Goal: Task Accomplishment & Management: Use online tool/utility

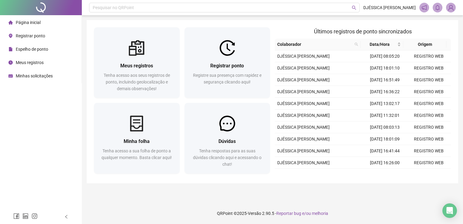
click at [41, 48] on span "Espelho de ponto" at bounding box center [32, 49] width 32 height 5
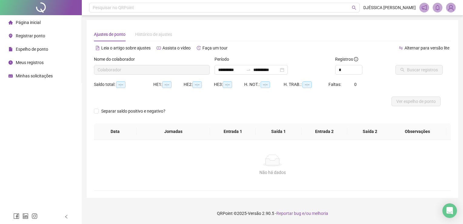
click at [34, 40] on div "Registrar ponto" at bounding box center [26, 36] width 37 height 12
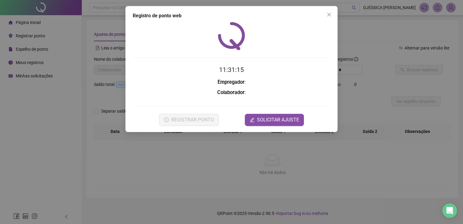
type input "**********"
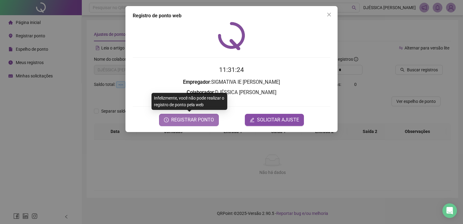
click at [192, 123] on button "REGISTRAR PONTO" at bounding box center [189, 120] width 60 height 12
